Goal: Task Accomplishment & Management: Use online tool/utility

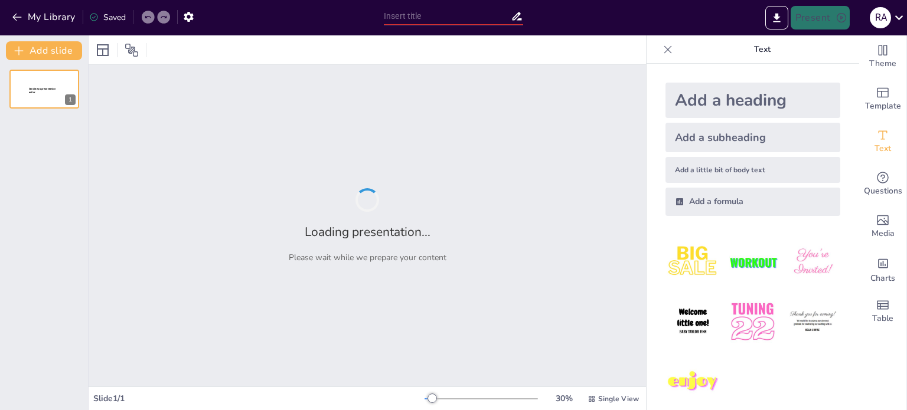
type input "Métodos Innovadores para la Enseñanza [PERSON_NAME]"
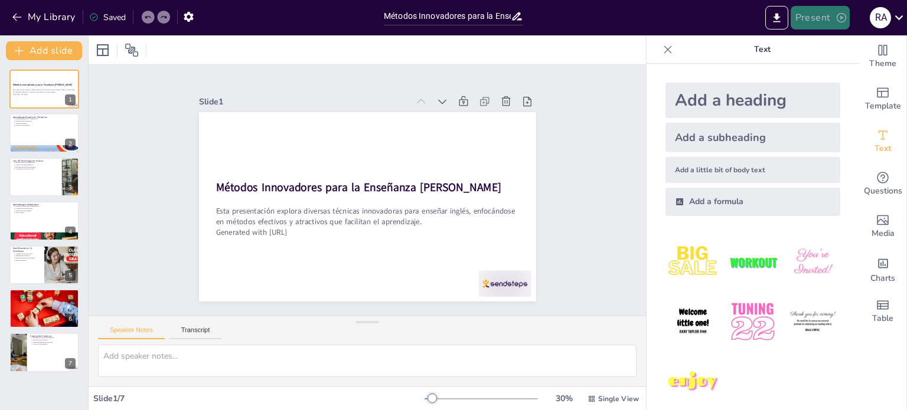
click at [817, 27] on button "Present" at bounding box center [820, 18] width 59 height 24
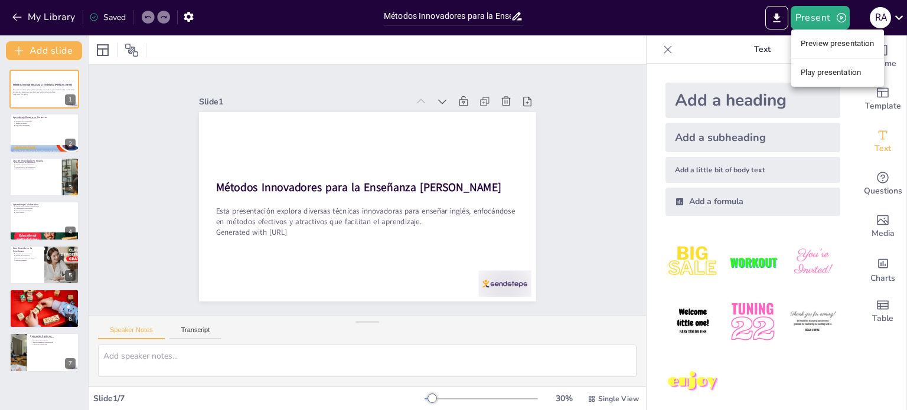
click at [805, 75] on li "Play presentation" at bounding box center [837, 72] width 93 height 19
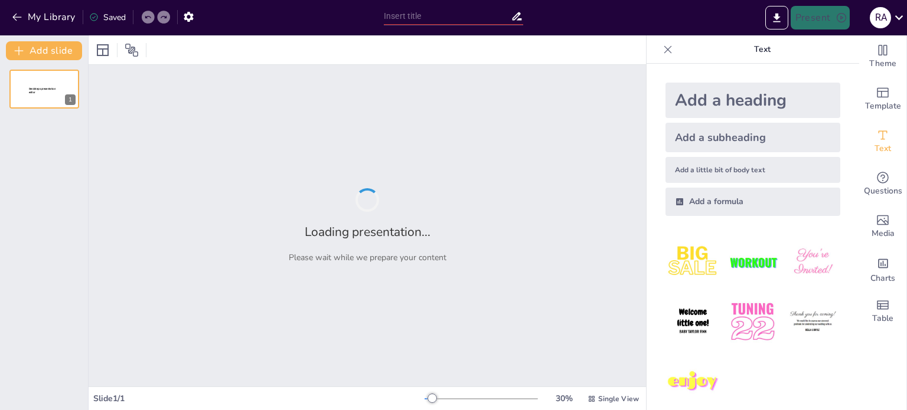
type input "Métodos Innovadores para la Enseñanza [PERSON_NAME]"
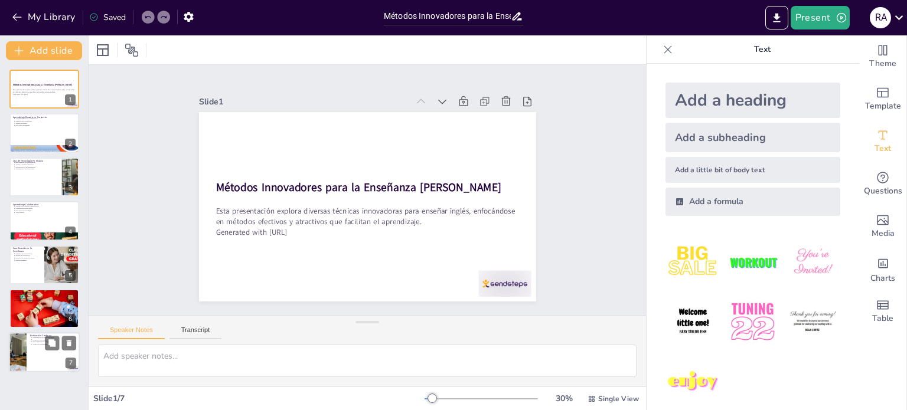
click at [35, 344] on p "Ajuste de la enseñanza" at bounding box center [55, 345] width 44 height 2
type textarea "La evaluación continua permite a los estudiantes reconocer sus debilidades y tr…"
